Goal: Transaction & Acquisition: Purchase product/service

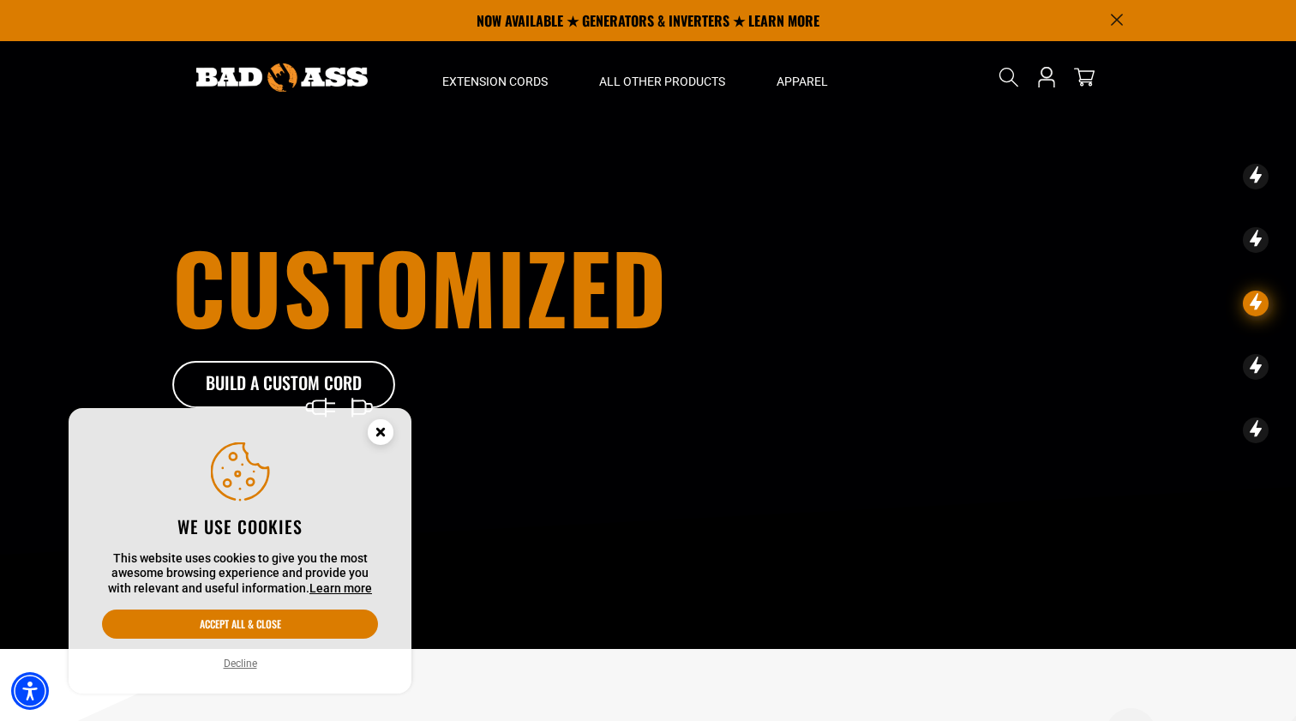
click at [379, 430] on icon "Close this option" at bounding box center [380, 431] width 6 height 6
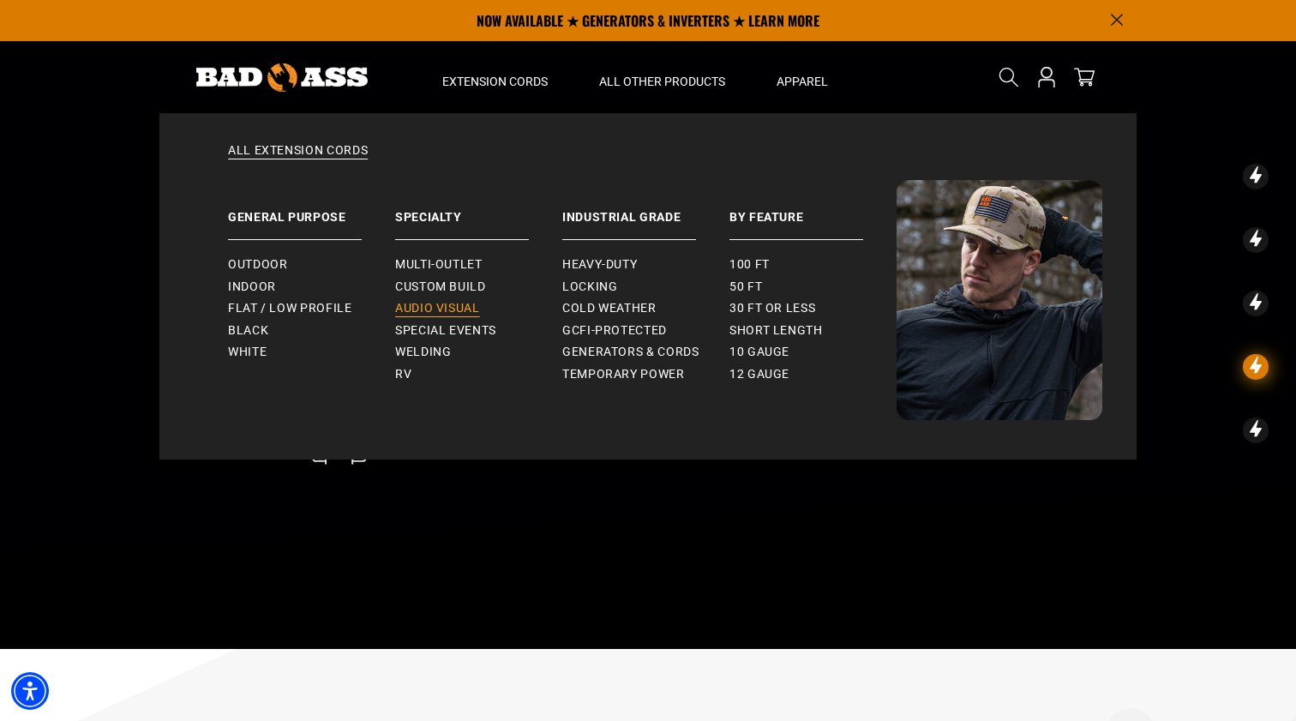
click at [436, 301] on span "Audio Visual" at bounding box center [437, 308] width 85 height 15
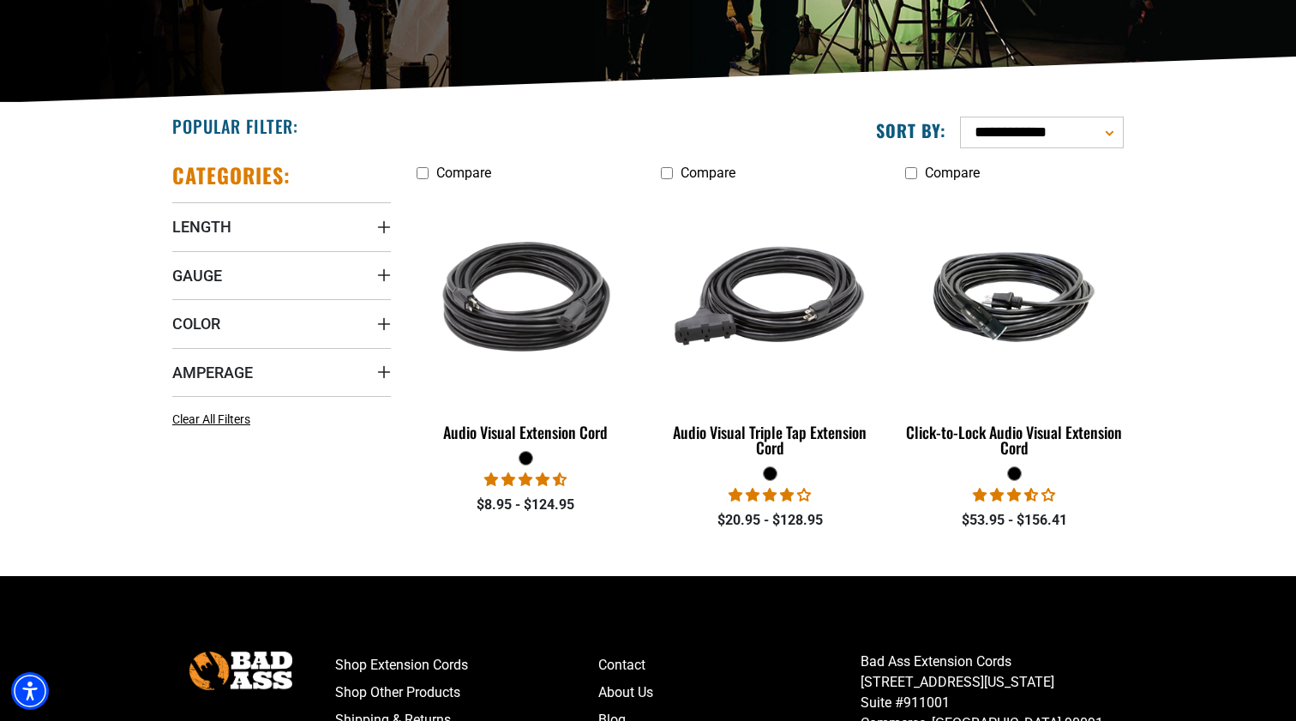
scroll to position [345, 0]
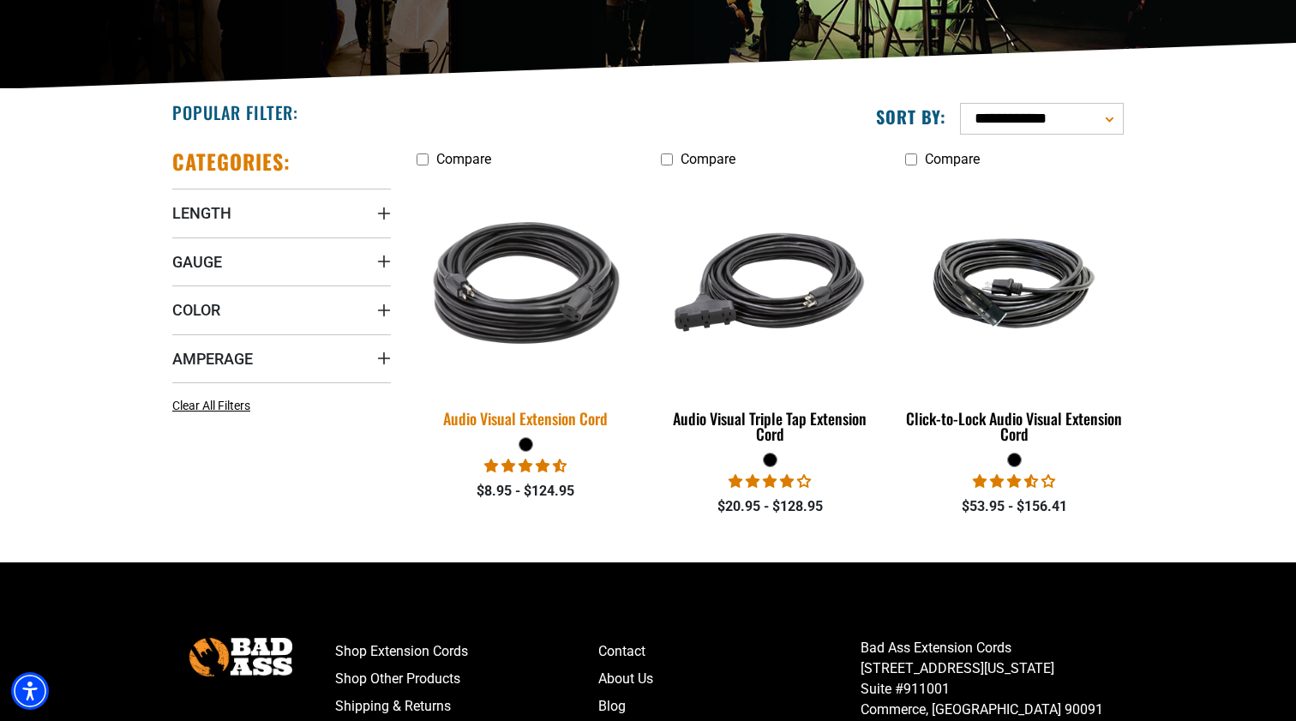
click at [554, 296] on img at bounding box center [526, 282] width 240 height 219
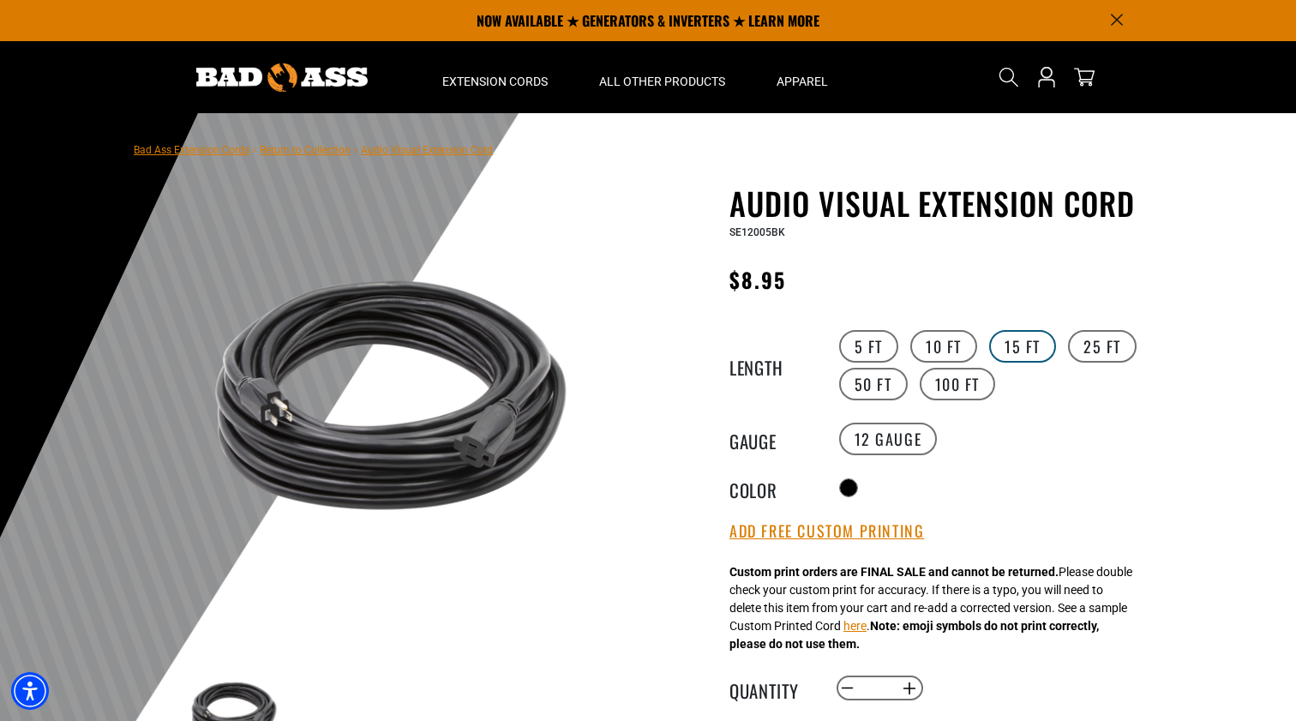
click at [1037, 344] on label "15 FT" at bounding box center [1022, 346] width 67 height 33
click at [991, 447] on label "14 Gauge Translation missing: en.products.product.variant_sold_out_or_unavailab…" at bounding box center [997, 438] width 99 height 33
click at [912, 446] on label "12 Gauge" at bounding box center [888, 438] width 99 height 33
click at [883, 389] on label "50 FT" at bounding box center [873, 384] width 69 height 33
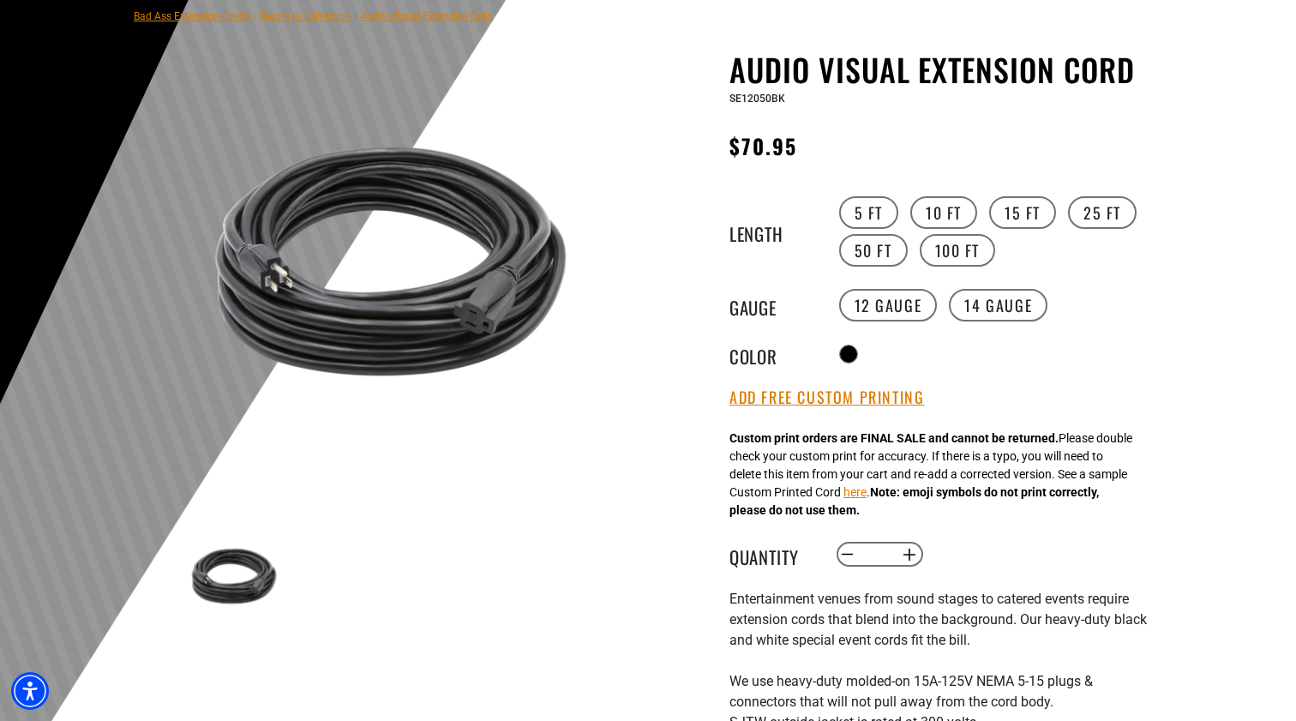
scroll to position [141, 0]
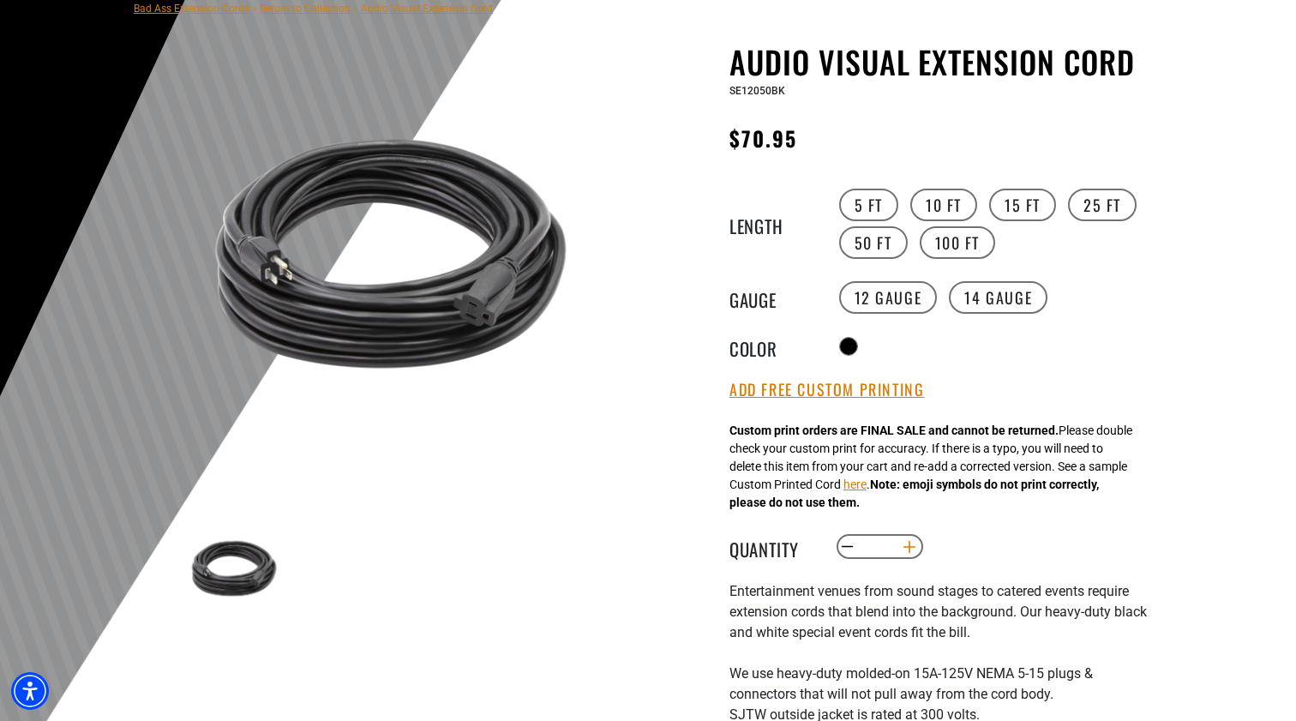
click at [919, 556] on button "Increase quantity for Audio Visual Extension Cord" at bounding box center [909, 546] width 27 height 29
type input "*"
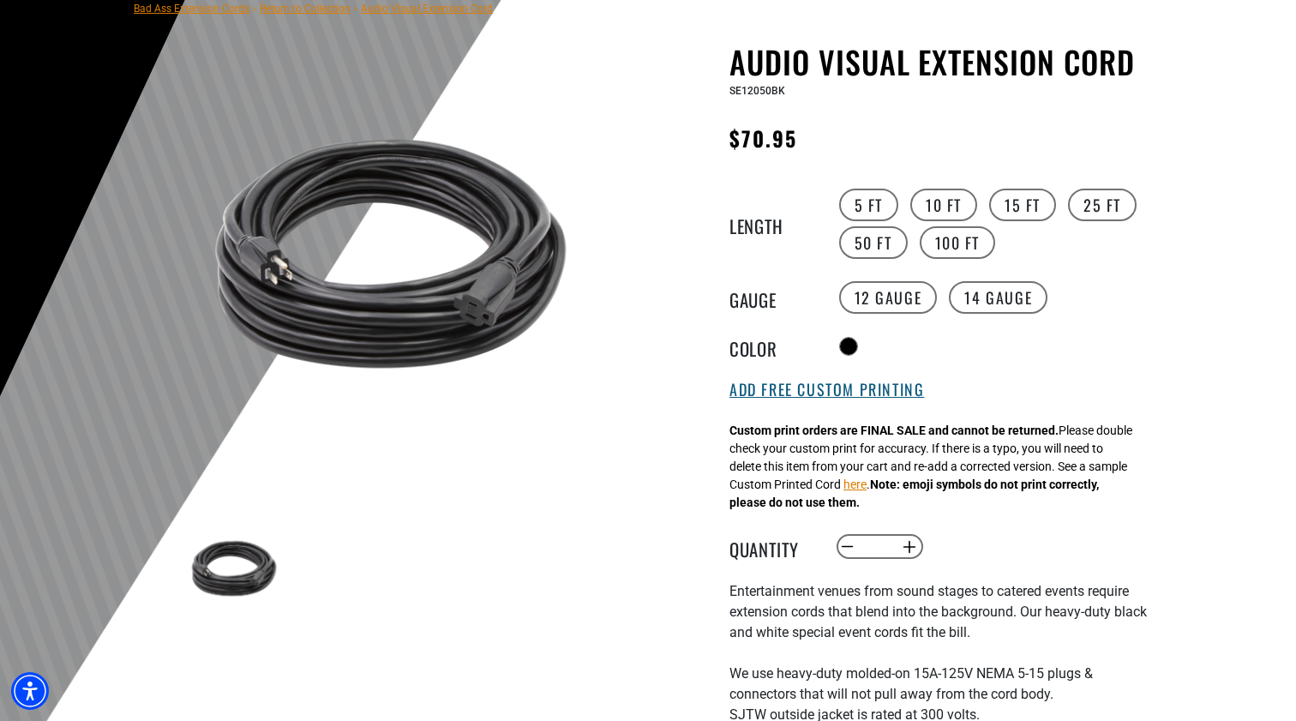
click at [845, 392] on button "Add Free Custom Printing" at bounding box center [826, 389] width 194 height 19
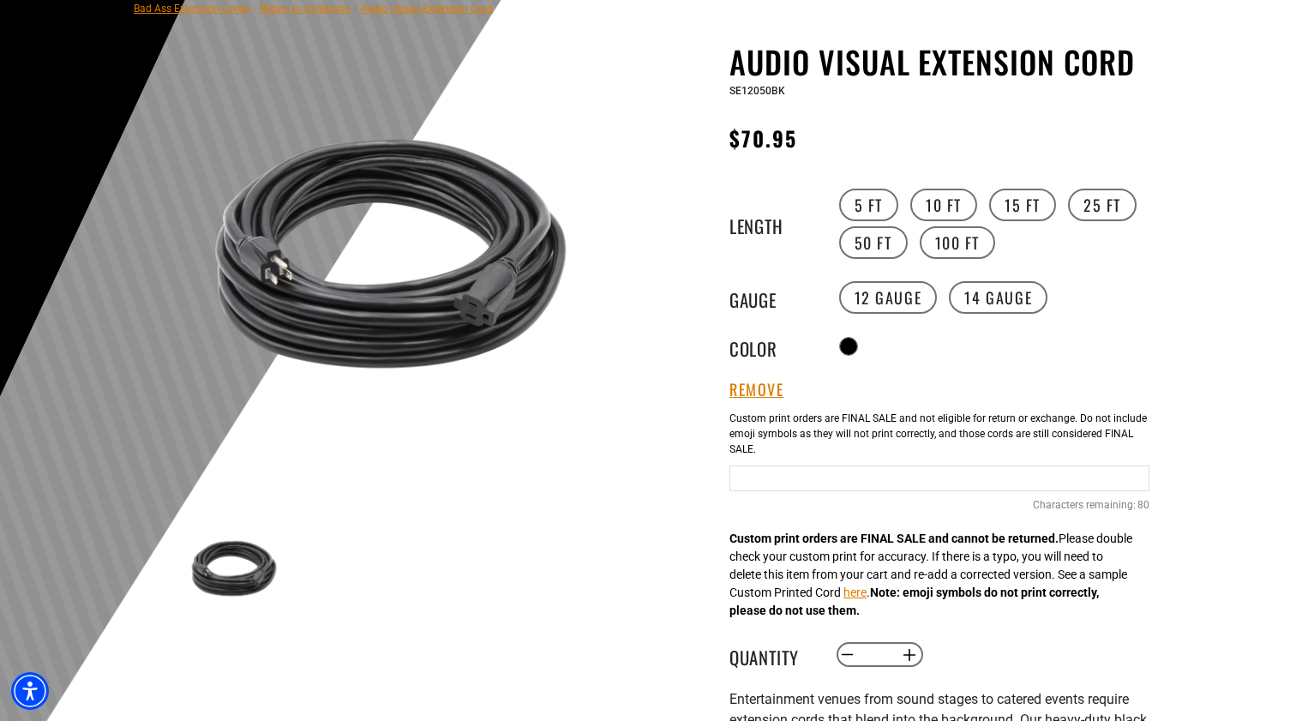
click at [803, 482] on input "Text field" at bounding box center [939, 478] width 420 height 26
type input "**********"
click at [1201, 440] on div at bounding box center [648, 392] width 1296 height 840
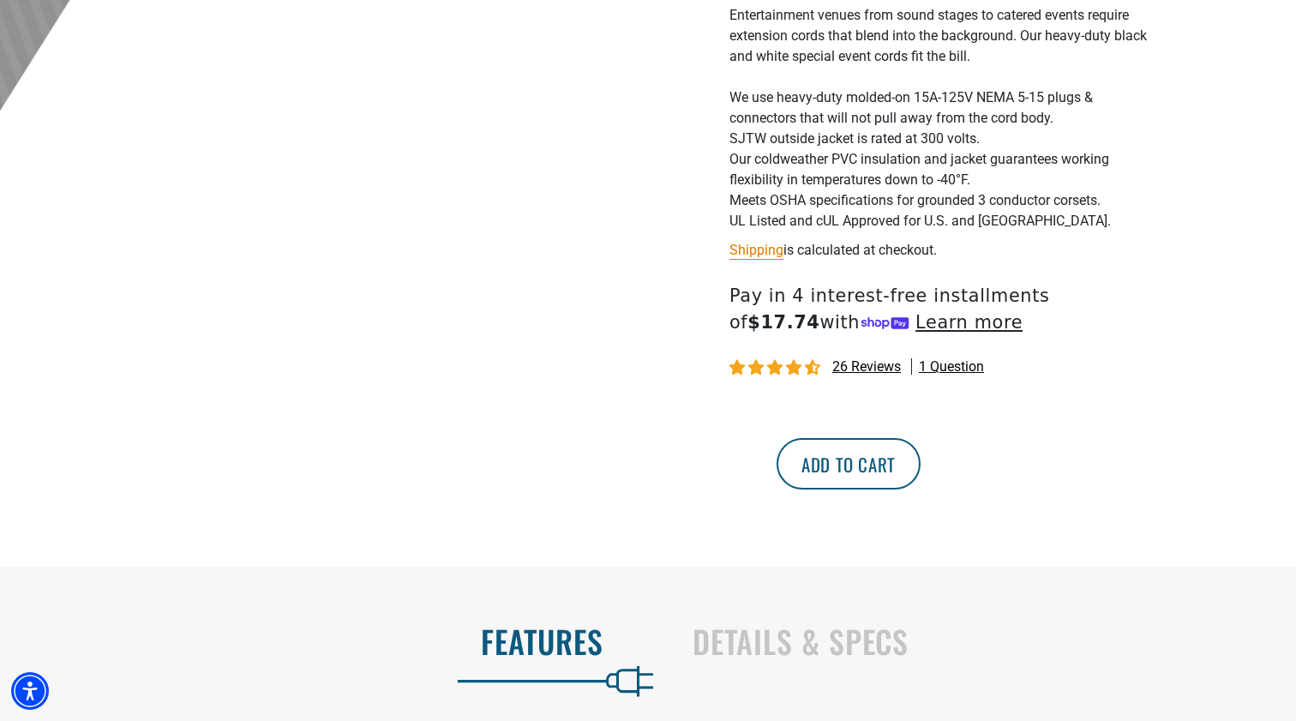
scroll to position [835, 0]
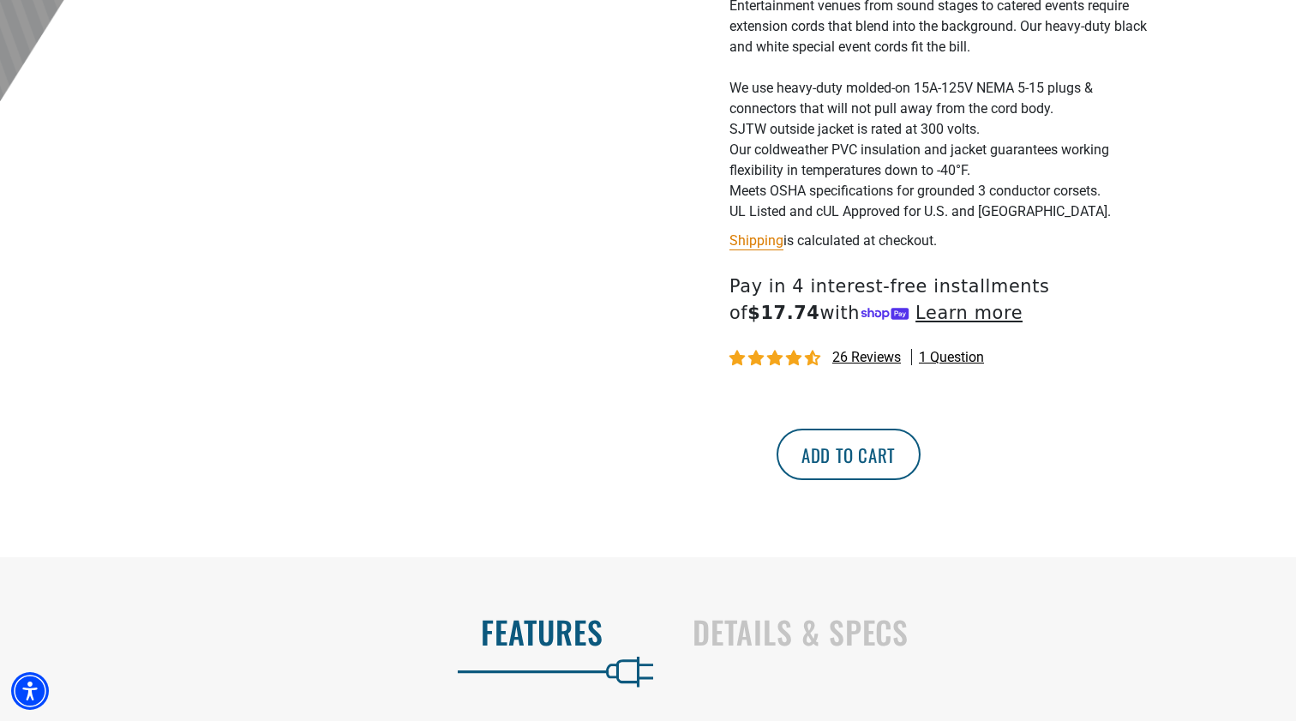
click at [920, 453] on button "Add to cart" at bounding box center [848, 453] width 144 height 51
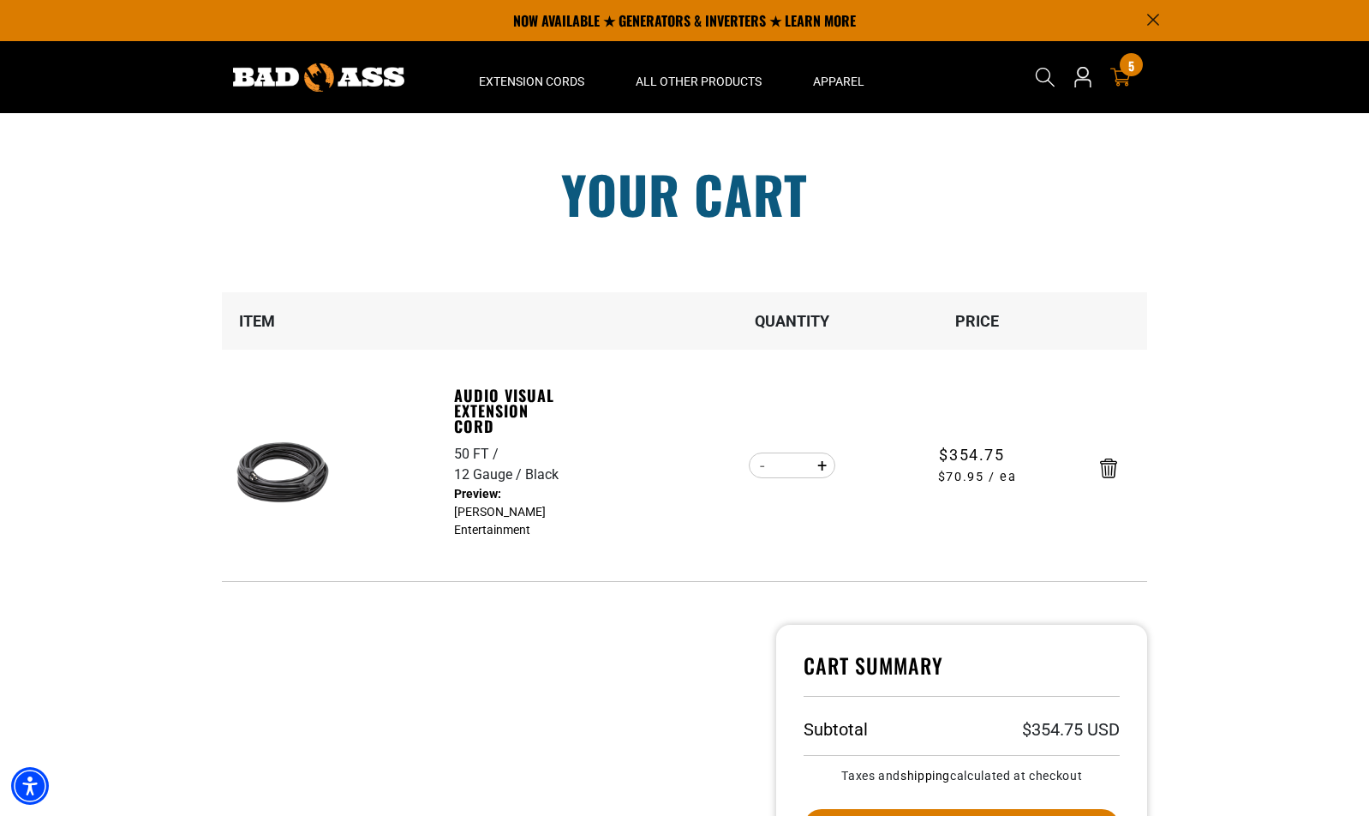
click at [1235, 286] on section "Your cart Your cart is empty Continue Shopping Item Quantity Price 50 FT 12 Gau…" at bounding box center [684, 568] width 1369 height 910
click at [1191, 621] on section "Your cart Your cart is empty Continue Shopping Item Quantity Price 50 FT 12 Gau…" at bounding box center [684, 568] width 1369 height 910
click at [1216, 461] on section "Your cart Your cart is empty Continue Shopping Item Quantity Price 50 FT 12 Gau…" at bounding box center [684, 568] width 1369 height 910
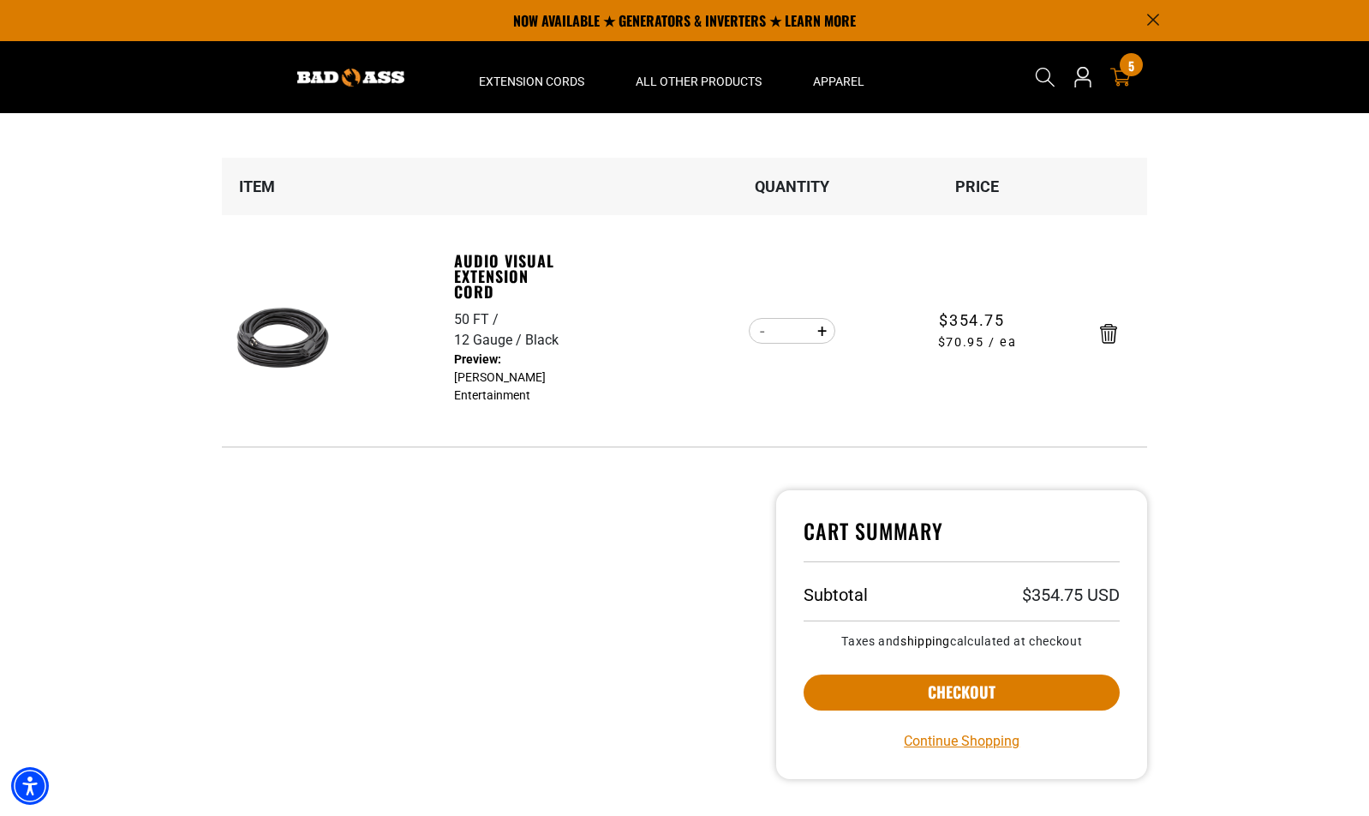
scroll to position [133, 0]
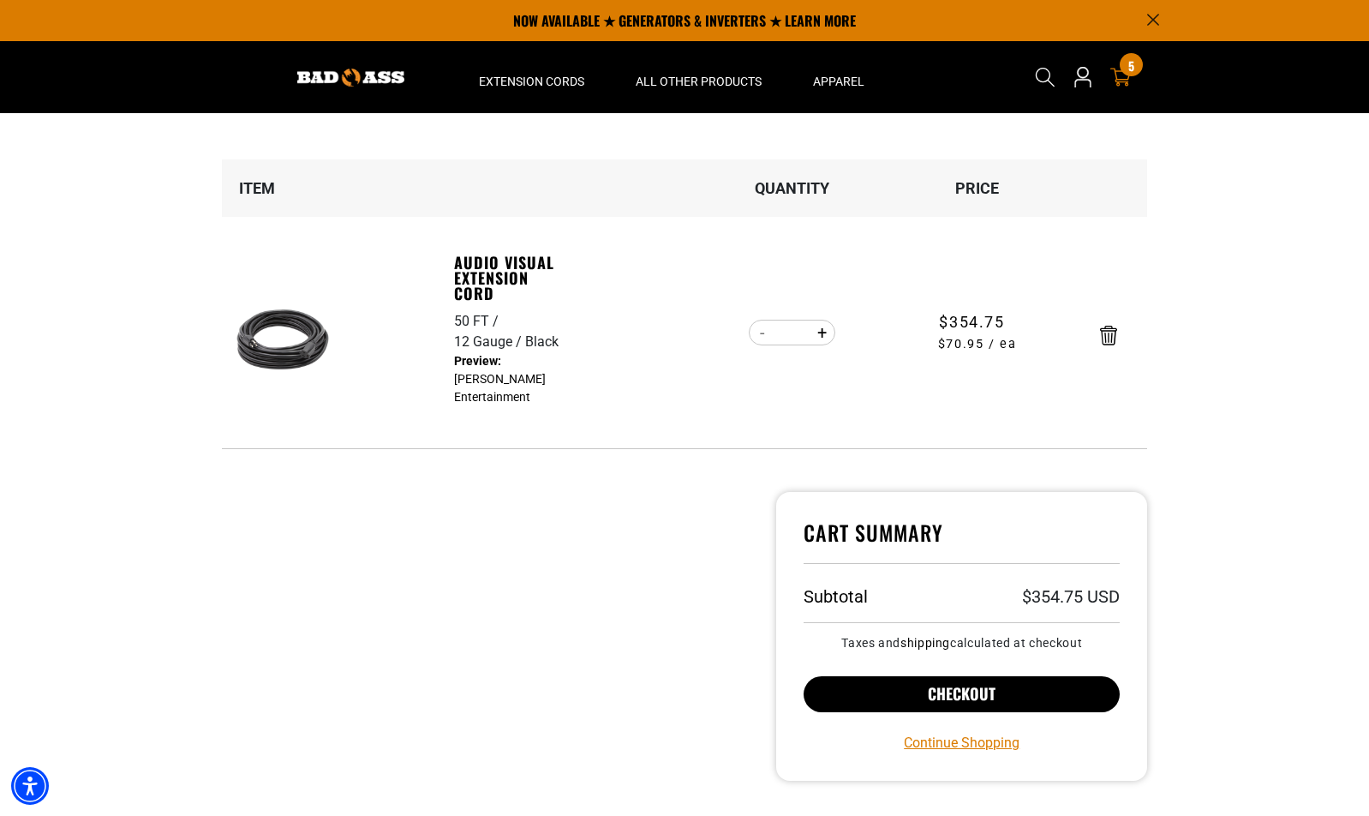
click at [947, 691] on button "Checkout" at bounding box center [962, 694] width 316 height 36
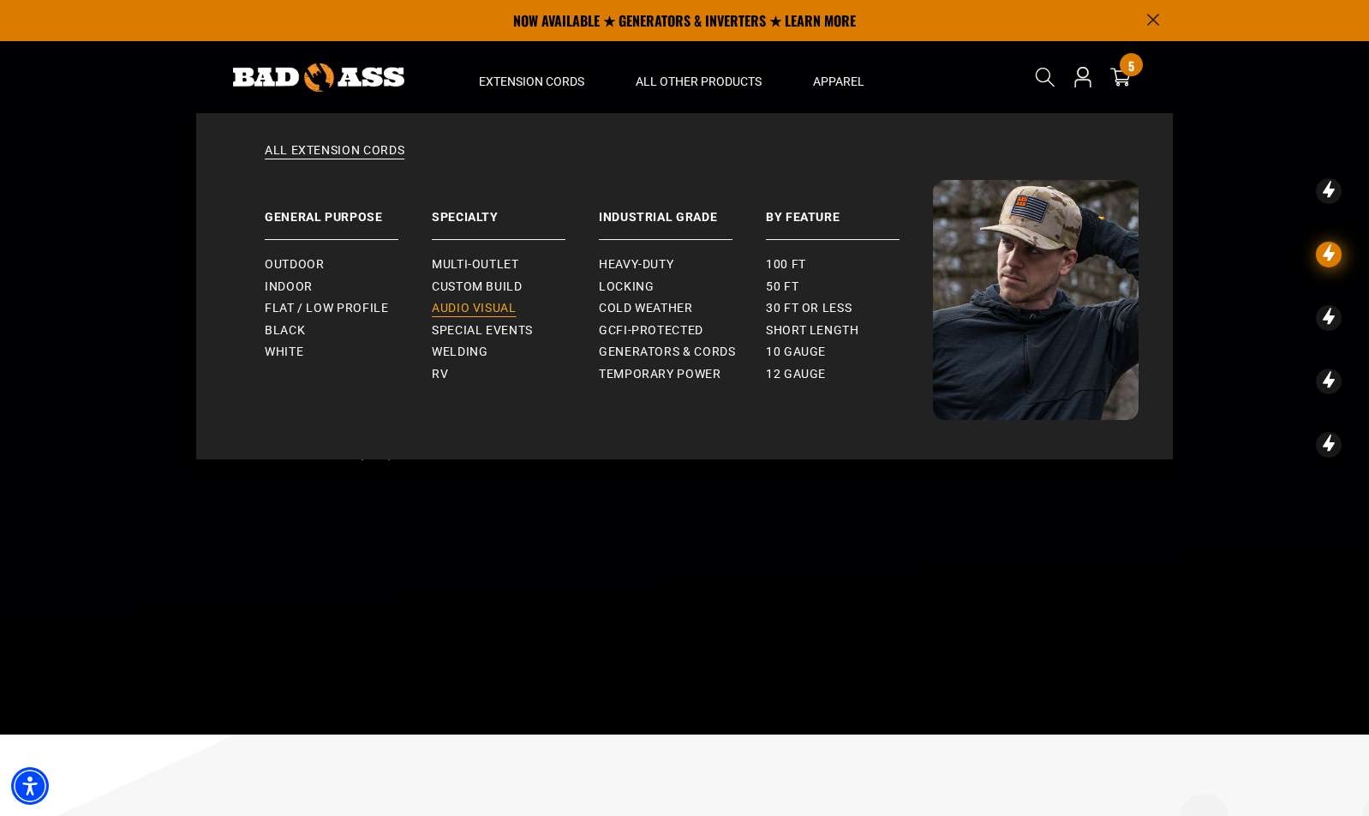
click at [450, 303] on span "Audio Visual" at bounding box center [474, 308] width 85 height 15
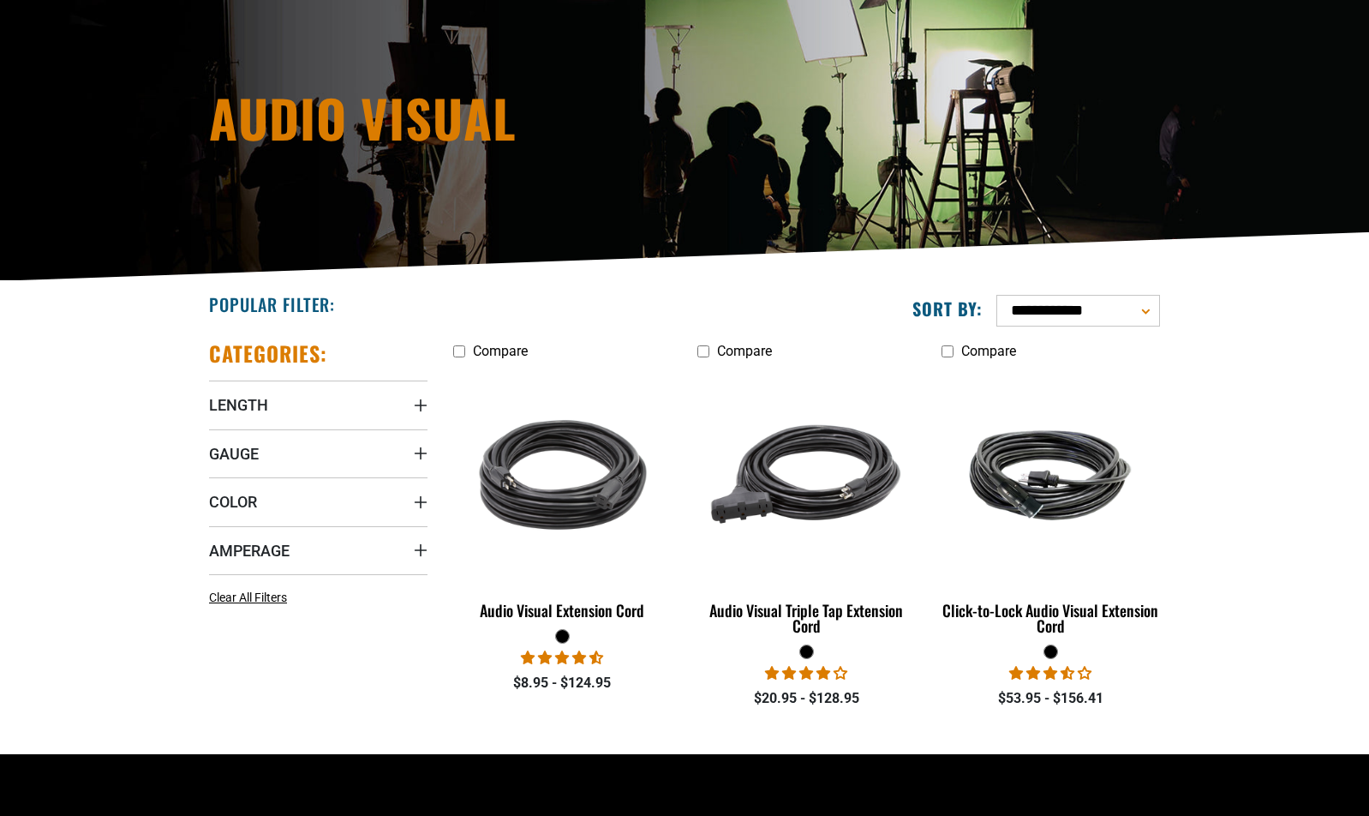
scroll to position [278, 0]
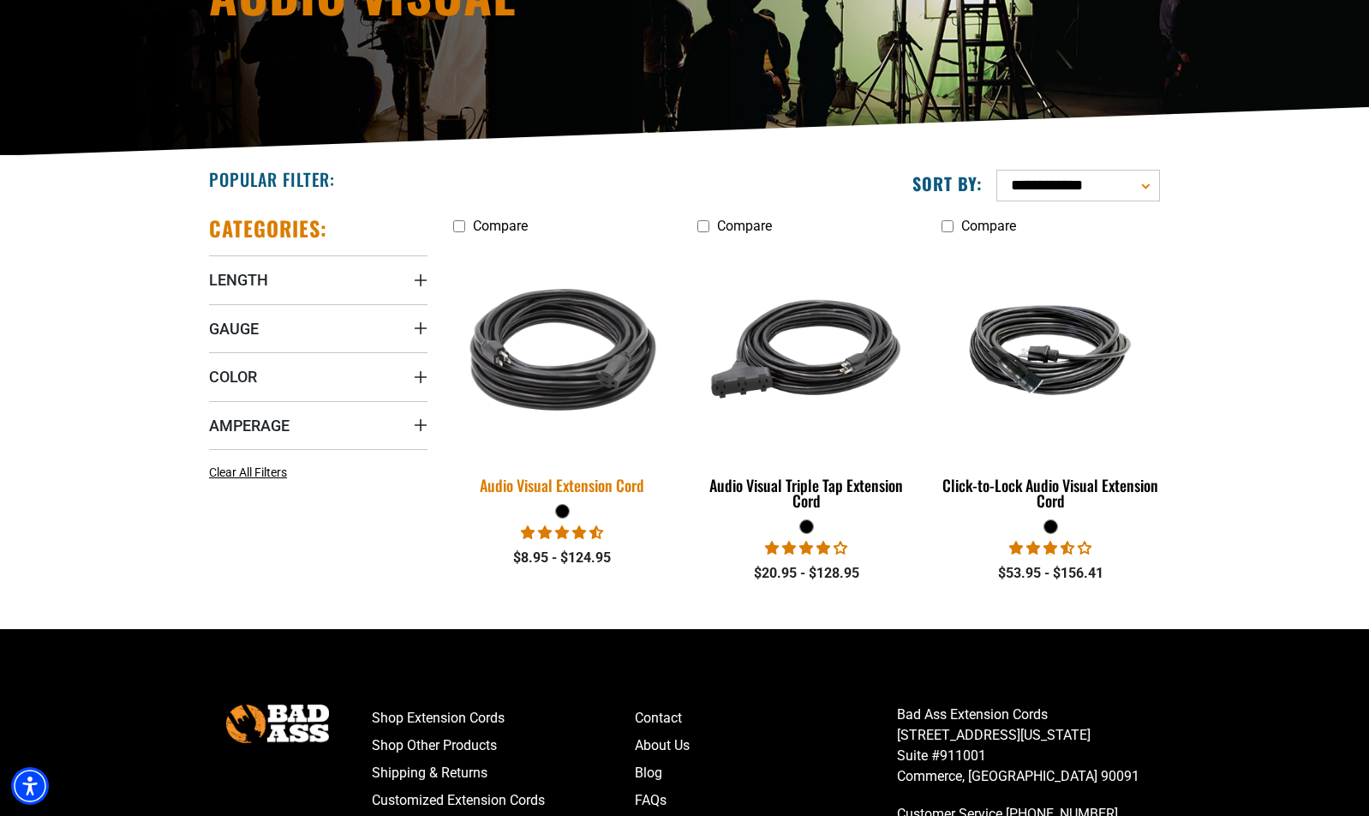
click at [546, 348] on img at bounding box center [563, 349] width 240 height 219
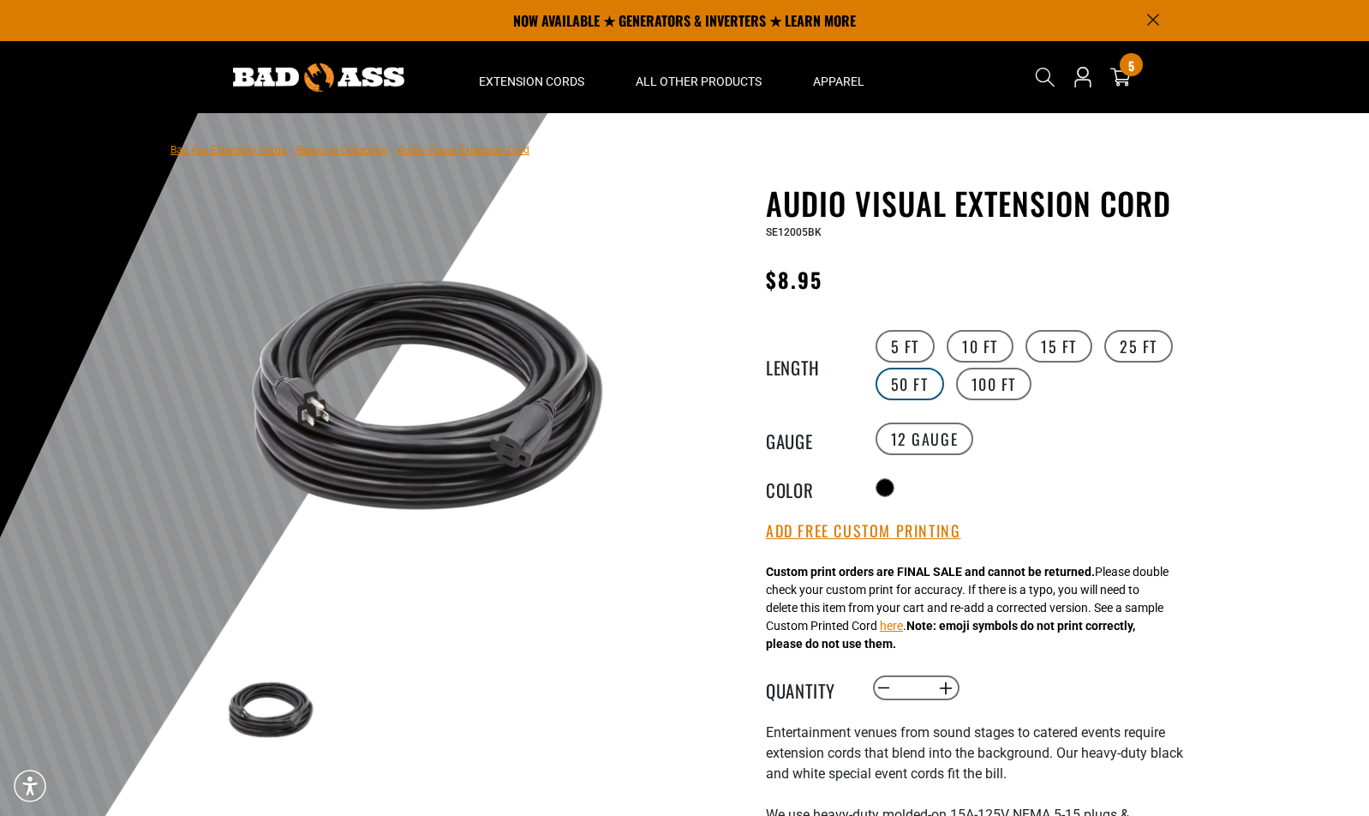
click at [919, 382] on label "50 FT" at bounding box center [910, 384] width 69 height 33
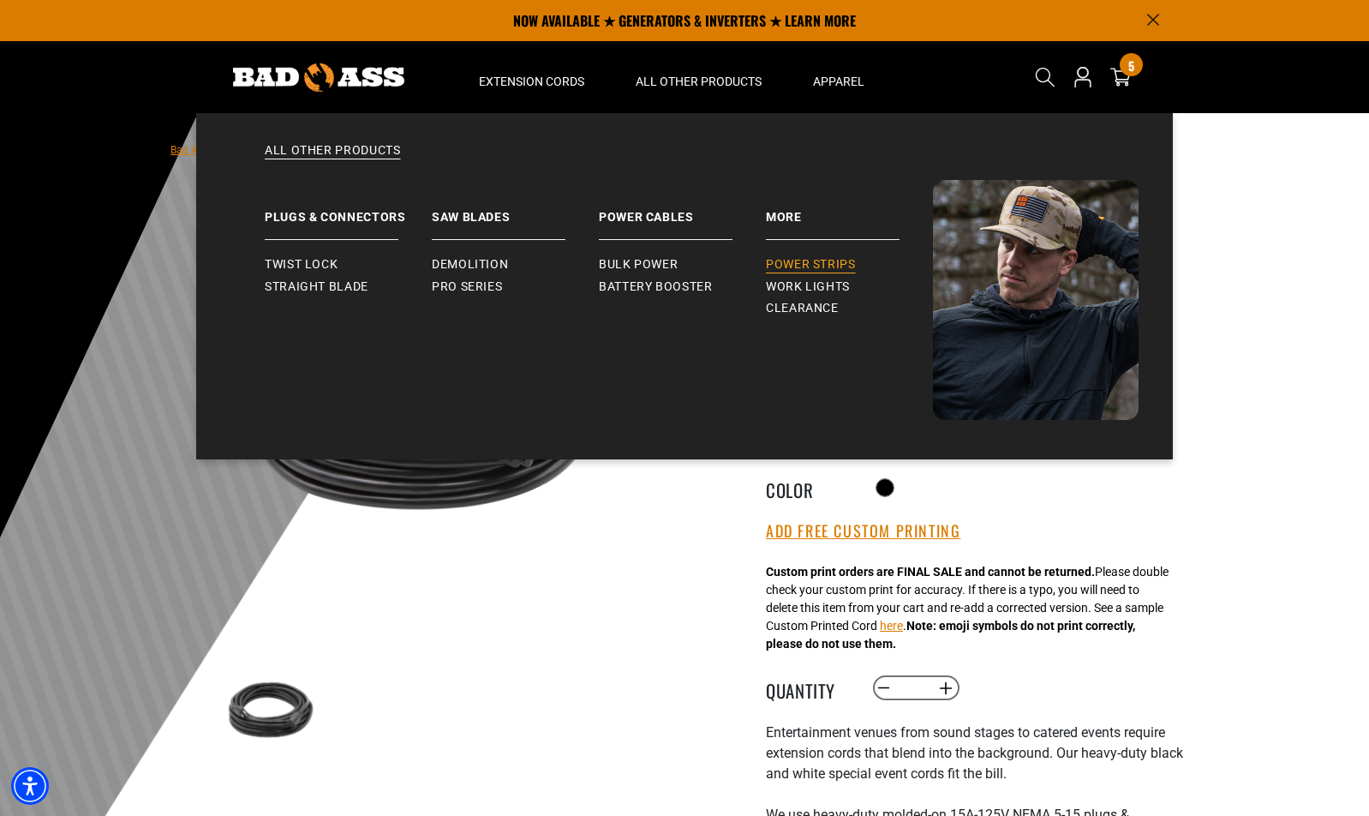
click at [816, 265] on span "Power Strips" at bounding box center [811, 264] width 90 height 15
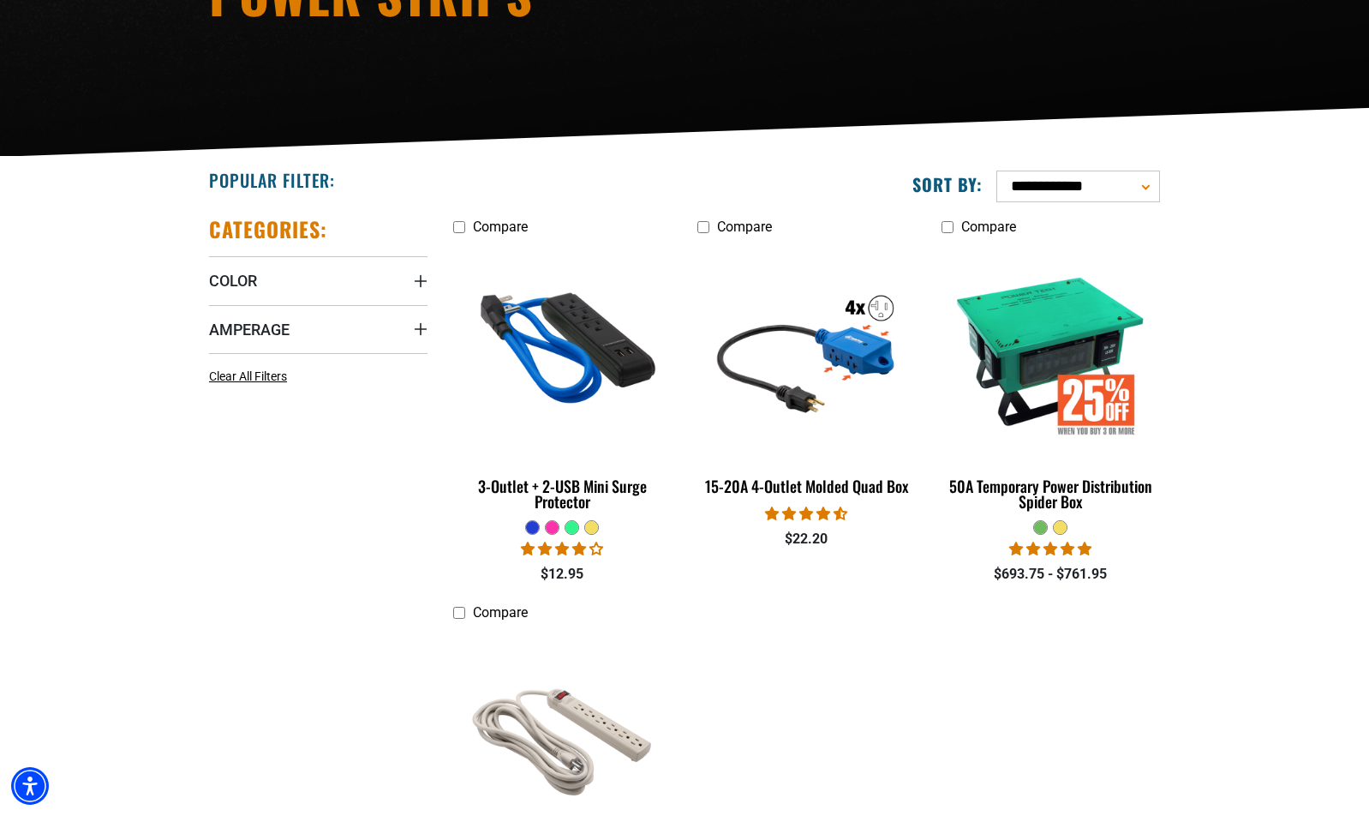
scroll to position [281, 0]
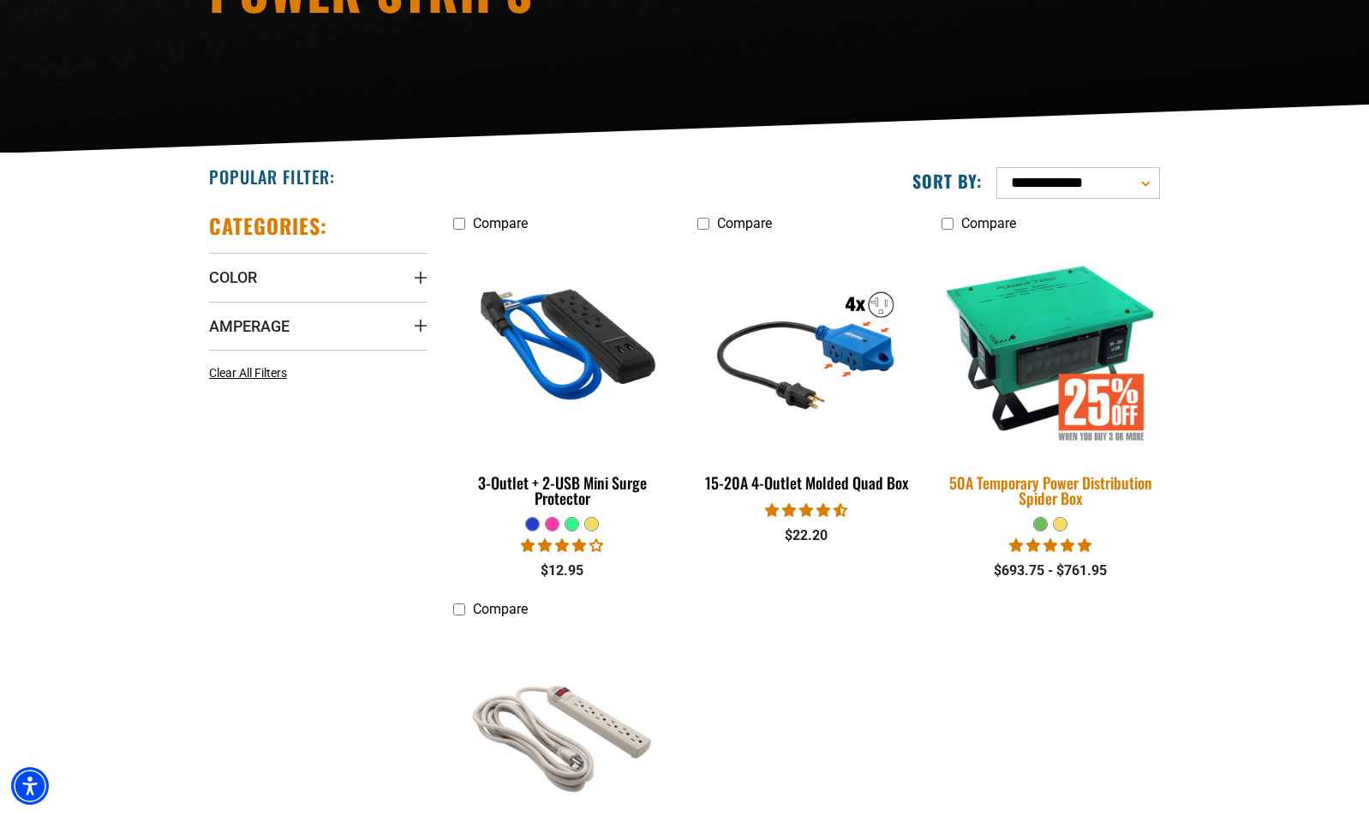
click at [1027, 314] on img at bounding box center [1051, 346] width 240 height 219
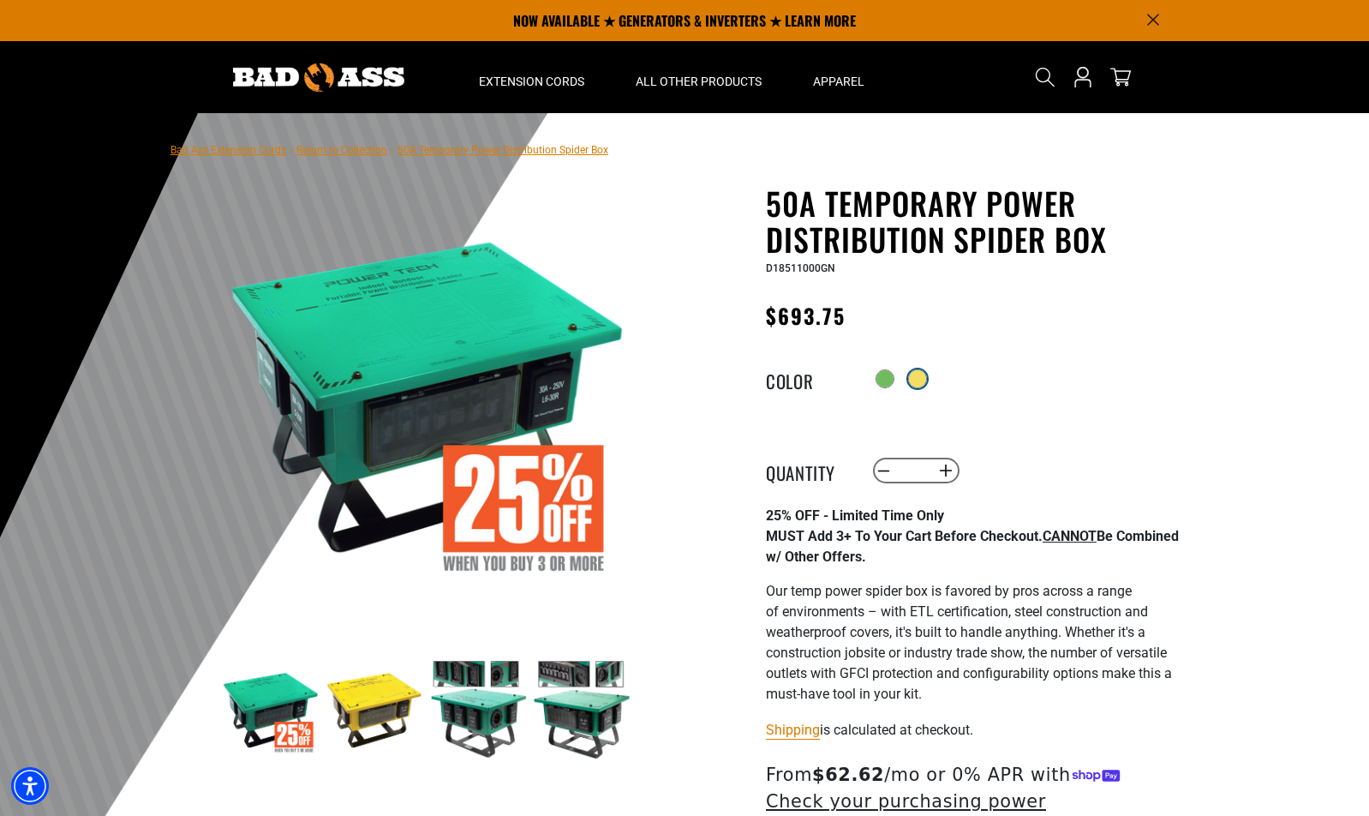
click at [918, 376] on div at bounding box center [917, 378] width 17 height 17
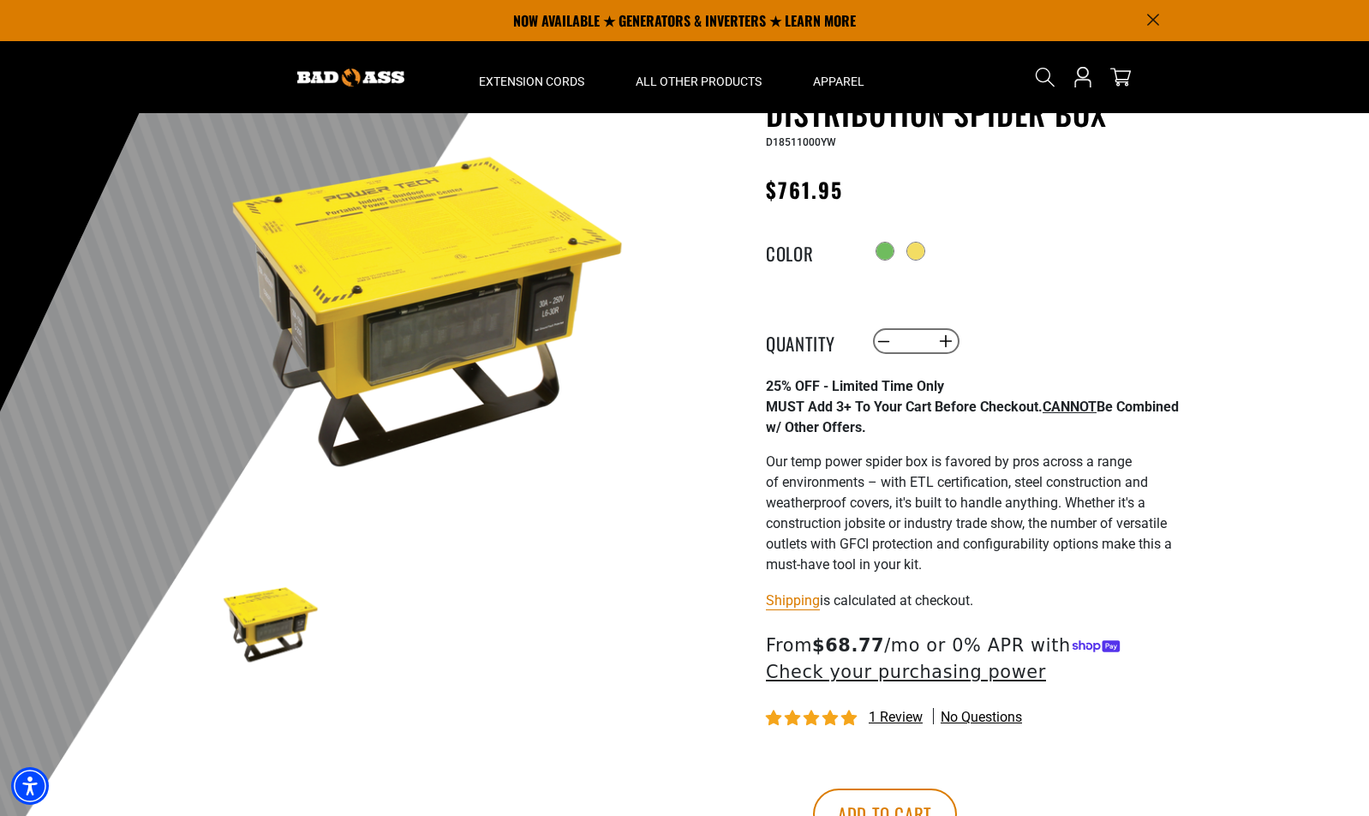
scroll to position [103, 0]
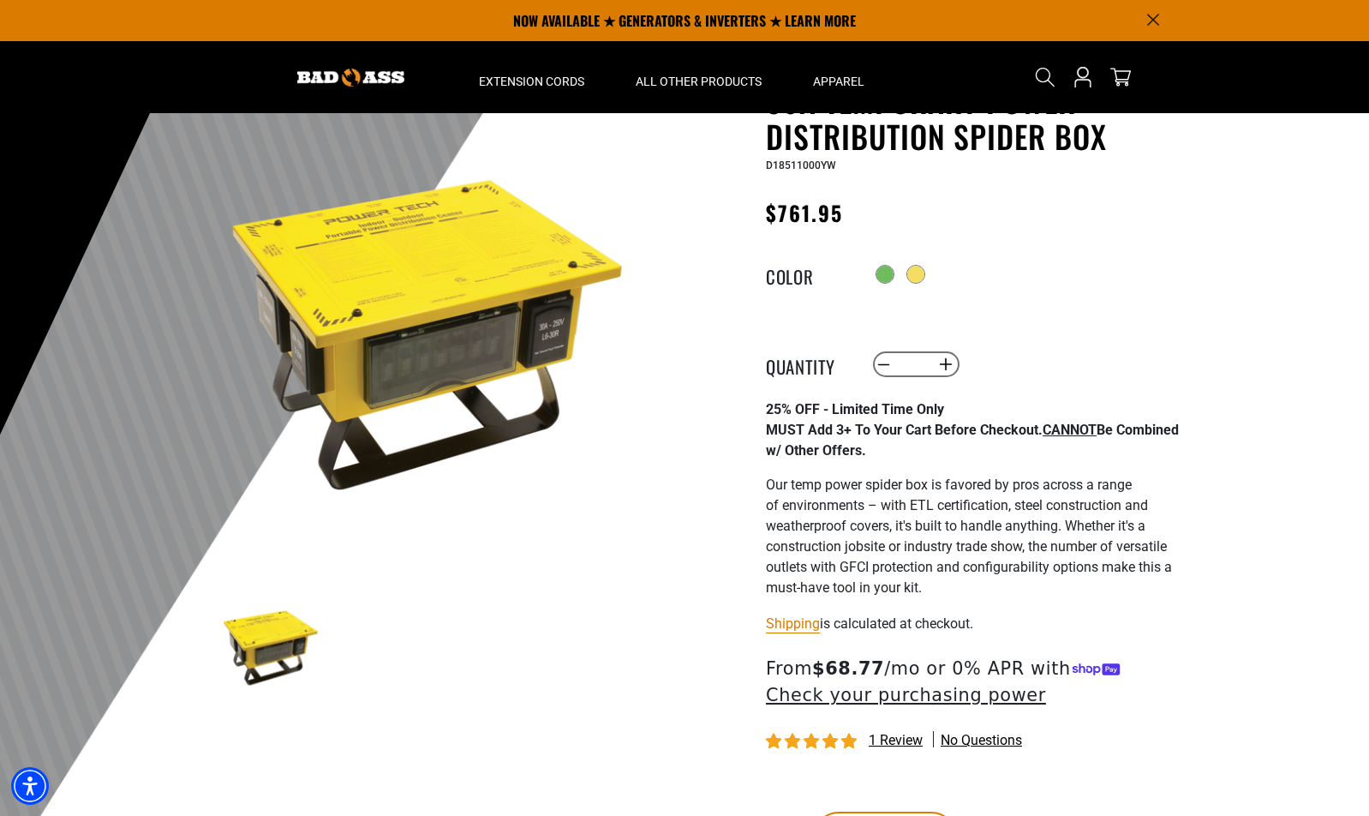
click at [393, 355] on img at bounding box center [427, 332] width 413 height 413
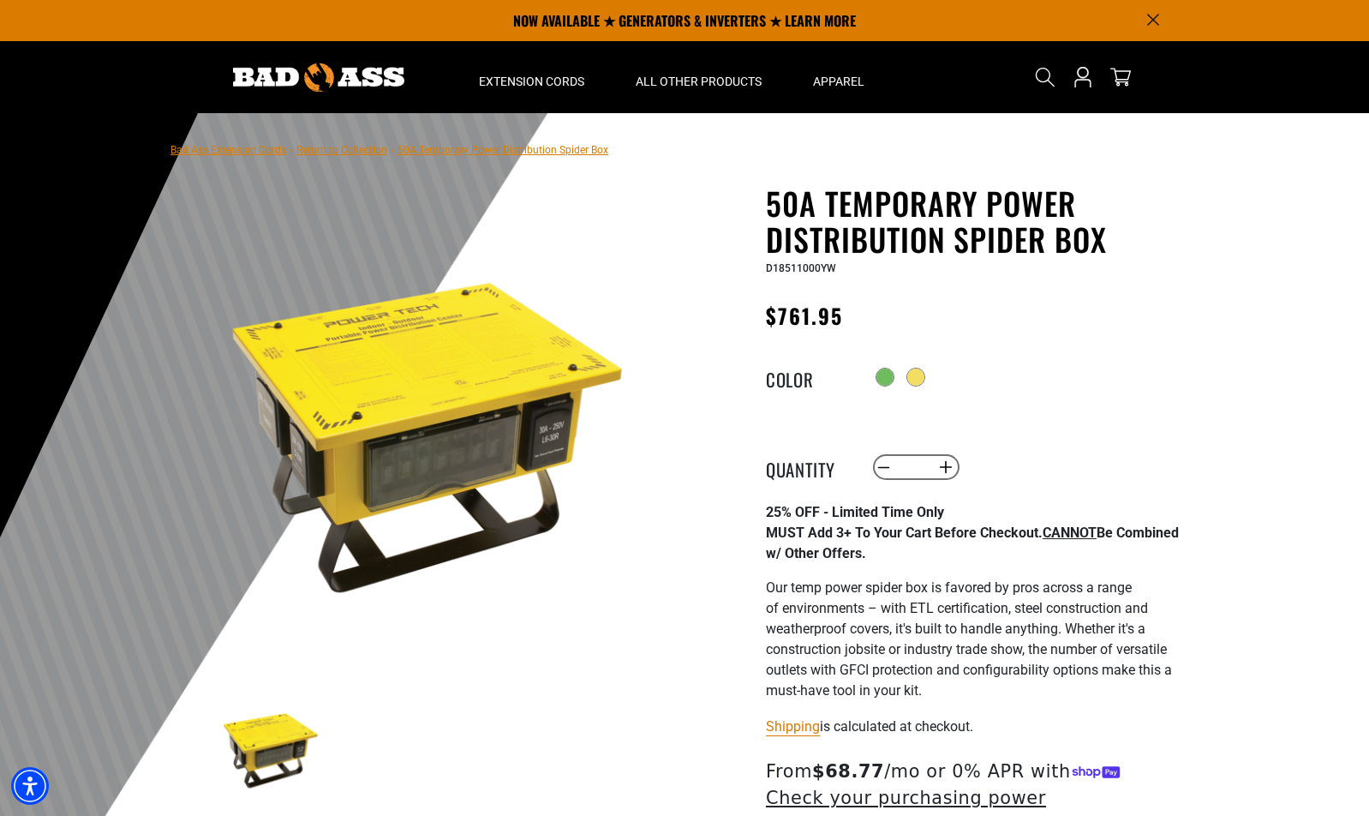
scroll to position [0, 0]
click at [1085, 84] on icon "Open this option" at bounding box center [1083, 77] width 22 height 22
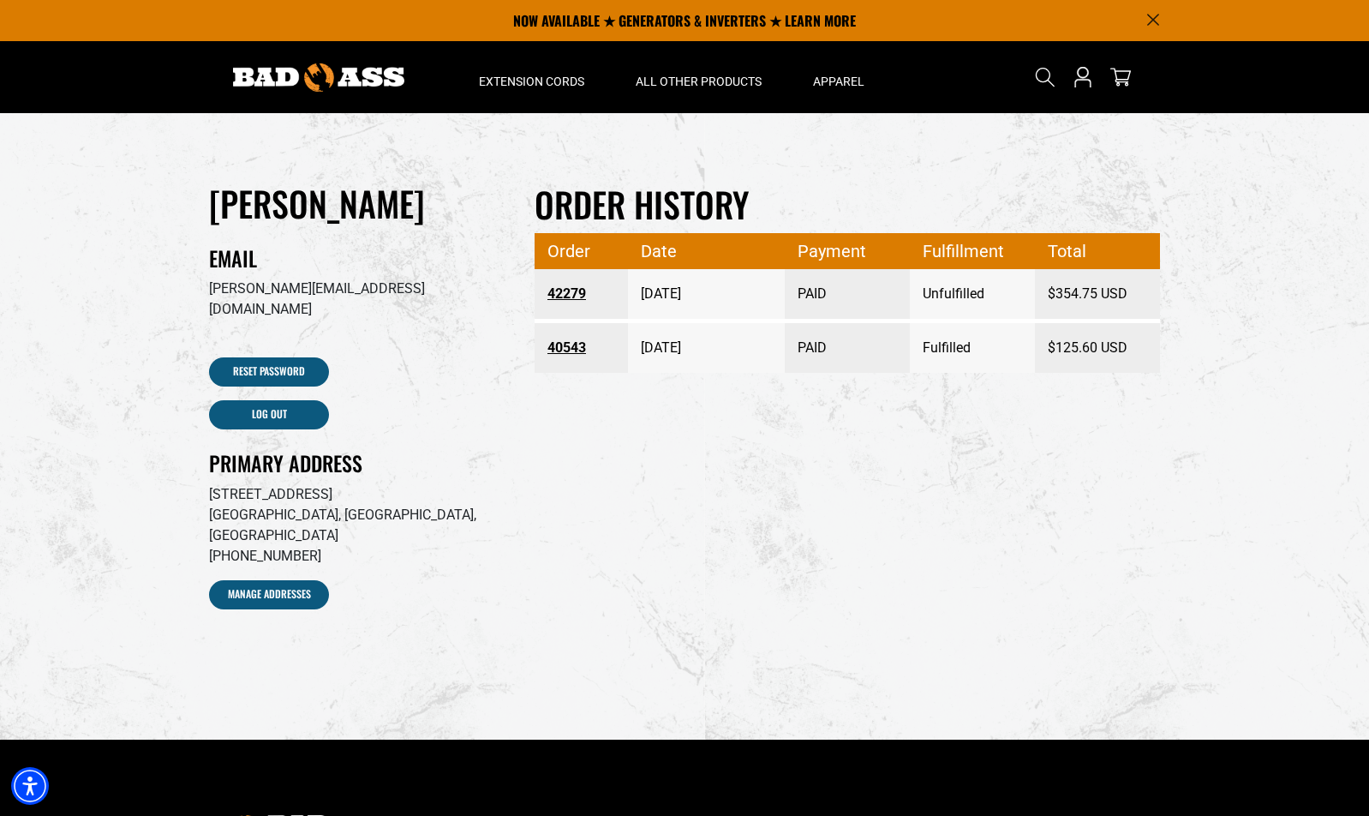
click at [569, 344] on link "40543" at bounding box center [582, 347] width 69 height 31
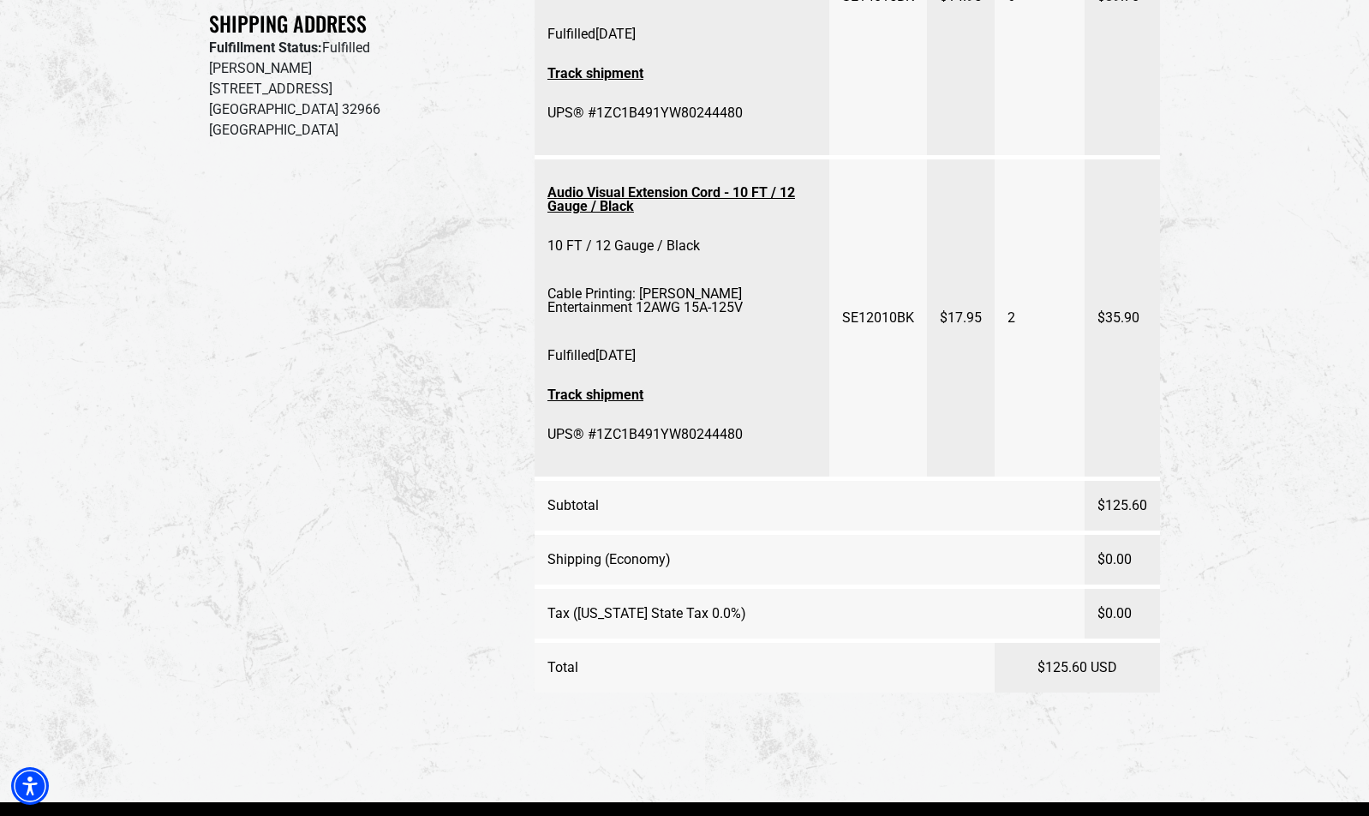
scroll to position [467, 0]
